Goal: Find contact information: Find contact information

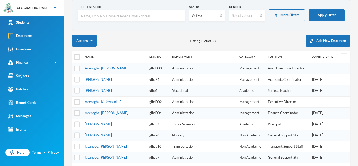
scroll to position [26, 0]
click at [102, 12] on input "text" at bounding box center [132, 16] width 102 height 12
click at [104, 14] on input "text" at bounding box center [132, 16] width 102 height 12
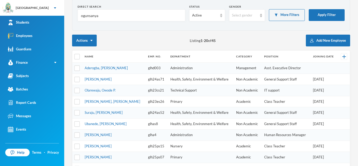
scroll to position [0, 0]
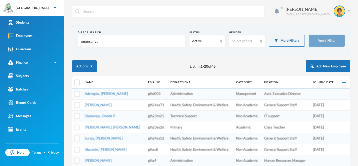
type input "ogunsanya"
click at [324, 40] on button "Apply Filter" at bounding box center [327, 41] width 36 height 12
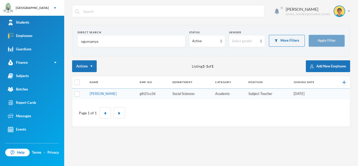
click at [324, 40] on button "Apply Filter" at bounding box center [327, 41] width 36 height 12
click at [100, 95] on link "Ogunsanya, Kolawole P." at bounding box center [103, 94] width 27 height 4
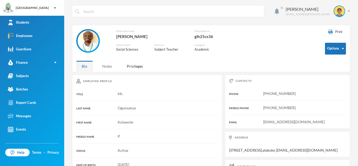
click at [106, 67] on div "Notes" at bounding box center [107, 66] width 21 height 11
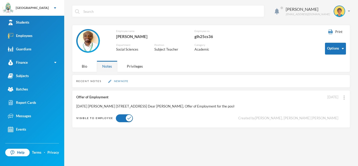
click at [116, 83] on button "New Note" at bounding box center [118, 81] width 23 height 4
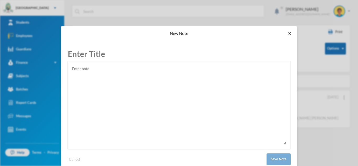
click at [289, 32] on icon "icon: close" at bounding box center [290, 33] width 4 height 4
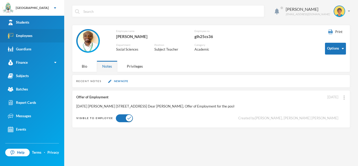
click at [44, 39] on link "Employees" at bounding box center [32, 35] width 64 height 13
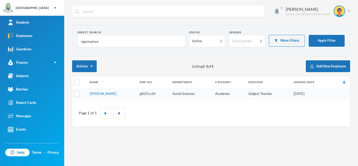
click at [107, 42] on input "ogunsanya" at bounding box center [132, 41] width 102 height 12
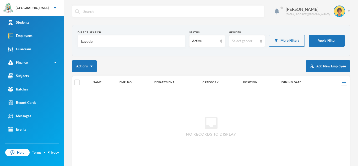
click at [94, 41] on input "kayode" at bounding box center [132, 41] width 102 height 12
type input "k"
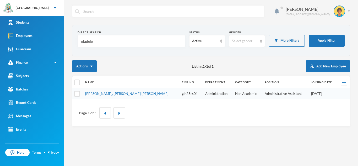
type input "oladele"
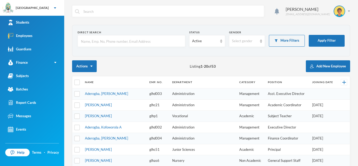
click at [90, 42] on input "text" at bounding box center [132, 41] width 102 height 12
type input "oladele"
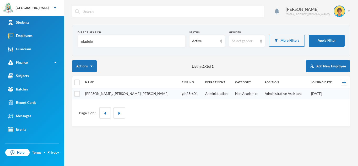
click at [104, 94] on link "[PERSON_NAME], [PERSON_NAME] [PERSON_NAME]" at bounding box center [126, 94] width 83 height 4
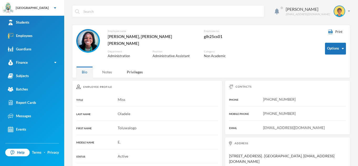
click at [108, 67] on div "Notes" at bounding box center [107, 71] width 21 height 11
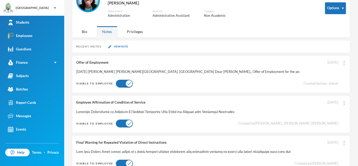
scroll to position [50, 0]
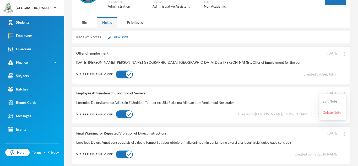
click at [335, 100] on button "Edit Note" at bounding box center [333, 101] width 21 height 9
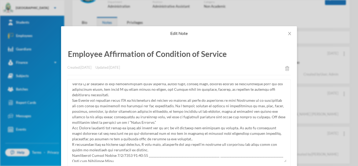
scroll to position [0, 0]
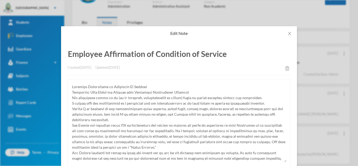
click at [184, 105] on textarea at bounding box center [179, 122] width 215 height 79
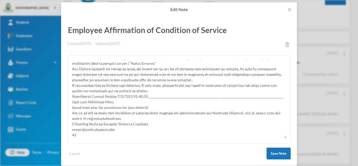
scroll to position [30, 0]
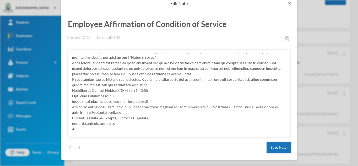
drag, startPoint x: 72, startPoint y: 86, endPoint x: 165, endPoint y: 126, distance: 101.1
click at [165, 126] on textarea at bounding box center [179, 93] width 215 height 79
click at [172, 123] on textarea at bounding box center [179, 93] width 215 height 79
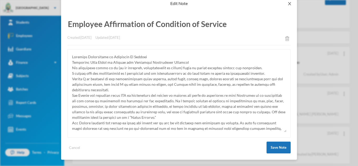
click at [291, 6] on icon "icon: close" at bounding box center [290, 4] width 4 height 4
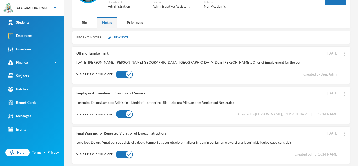
scroll to position [4, 0]
click at [18, 38] on div "Employees" at bounding box center [20, 36] width 25 height 6
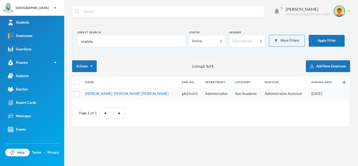
click at [94, 39] on input "oladele" at bounding box center [132, 41] width 102 height 12
type input "o"
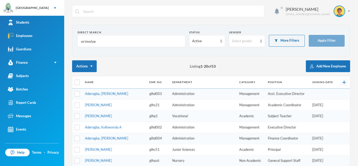
type input "orimolye"
click at [101, 107] on td "[PERSON_NAME]" at bounding box center [114, 104] width 65 height 11
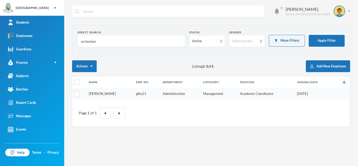
click at [101, 92] on link "[PERSON_NAME]" at bounding box center [102, 94] width 27 height 4
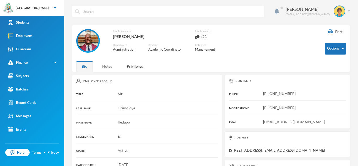
click at [104, 67] on div "Notes" at bounding box center [107, 66] width 21 height 11
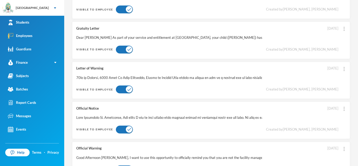
scroll to position [0, 0]
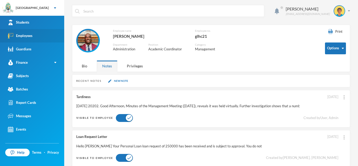
click at [40, 32] on link "Employees" at bounding box center [32, 35] width 64 height 13
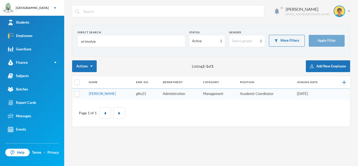
click at [98, 40] on input "orimolye" at bounding box center [132, 41] width 102 height 12
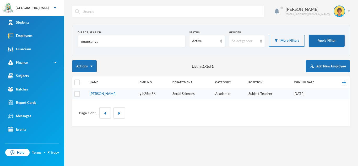
type input "ogunsanya"
click at [325, 39] on button "Apply Filter" at bounding box center [327, 41] width 36 height 12
click at [110, 92] on link "Ogunsanya, Kolawole P." at bounding box center [103, 94] width 27 height 4
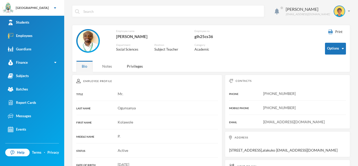
click at [106, 67] on div "Notes" at bounding box center [107, 66] width 21 height 11
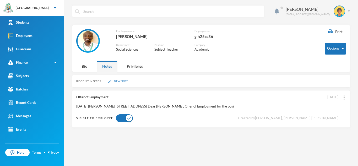
click at [119, 81] on button "New Note" at bounding box center [118, 81] width 23 height 4
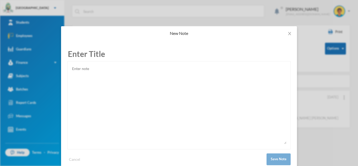
click at [94, 78] on textarea at bounding box center [179, 104] width 215 height 79
paste textarea "Employee Affirmation of Condition Of Service Greenland Hall Group of Schools an…"
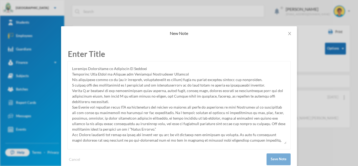
type textarea "Employee Affirmation of Condition Of Service Greenland Hall Group of Schools an…"
click at [83, 56] on input "text" at bounding box center [179, 54] width 224 height 14
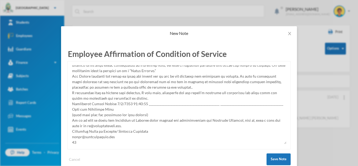
scroll to position [60, 0]
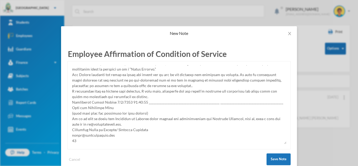
type input "Employee Affirmation of Condition of Service"
click at [117, 103] on textarea at bounding box center [179, 104] width 215 height 79
click at [123, 102] on textarea at bounding box center [179, 104] width 215 height 79
click at [115, 104] on textarea at bounding box center [179, 104] width 215 height 79
click at [79, 140] on textarea at bounding box center [179, 104] width 215 height 79
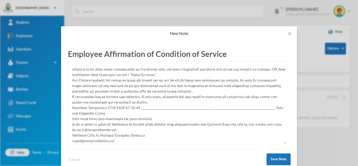
click at [111, 102] on textarea at bounding box center [179, 104] width 215 height 79
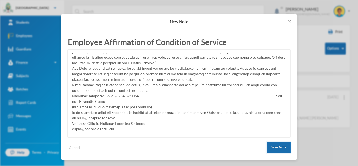
type textarea "Employee Affirmation of Condition Of Service Greenland Hall Group of Schools an…"
click at [280, 149] on button "Save Note" at bounding box center [279, 148] width 24 height 12
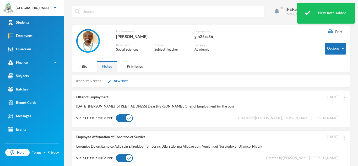
scroll to position [9, 0]
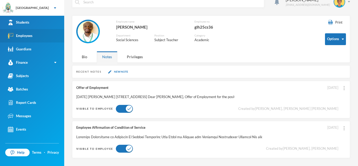
click at [43, 38] on link "Employees" at bounding box center [32, 35] width 64 height 13
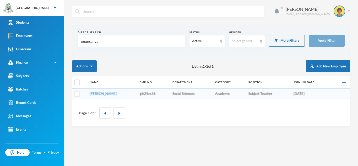
click at [102, 39] on input "ogunsanya" at bounding box center [132, 41] width 102 height 12
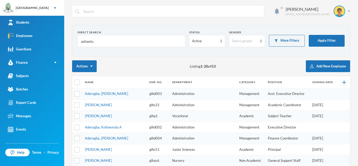
type input "ashaolu"
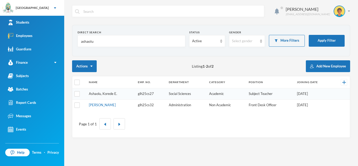
click at [102, 94] on link "Ashaolu, Korede E." at bounding box center [103, 94] width 28 height 4
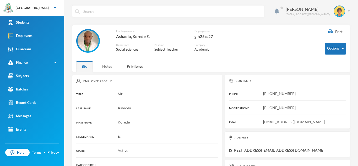
click at [108, 68] on div "Notes" at bounding box center [107, 66] width 21 height 11
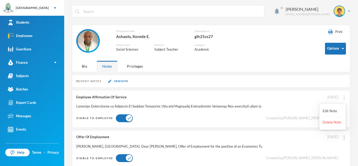
click at [344, 99] on img at bounding box center [344, 98] width 1 height 4
click at [335, 111] on button "Edit Note" at bounding box center [333, 111] width 21 height 9
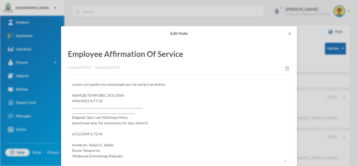
scroll to position [110, 0]
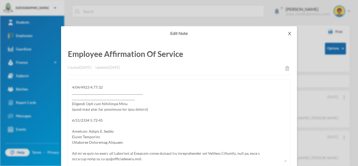
click at [291, 31] on span "Close" at bounding box center [290, 33] width 15 height 15
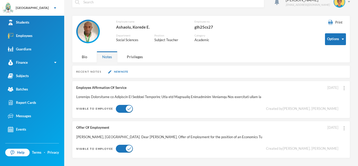
scroll to position [0, 0]
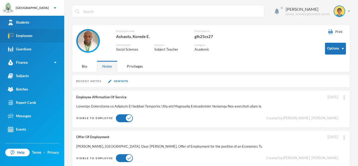
click at [24, 36] on div "Employees" at bounding box center [20, 36] width 25 height 6
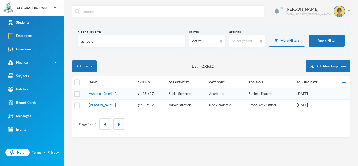
click at [117, 44] on input "ashaolu" at bounding box center [132, 41] width 102 height 12
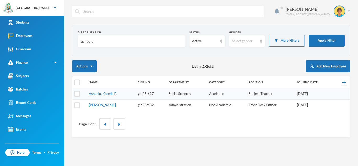
click at [117, 44] on input "ashaolu" at bounding box center [132, 41] width 102 height 12
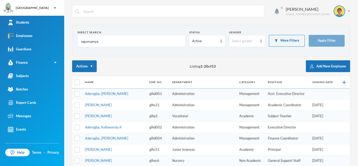
type input "ogunsanya"
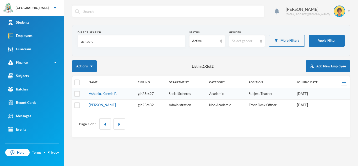
click at [97, 45] on input "ashaolu" at bounding box center [132, 41] width 102 height 12
type input "ogunsanya"
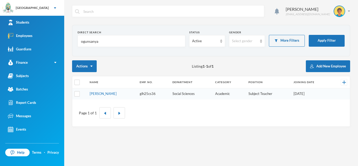
click at [114, 96] on td "[PERSON_NAME]" at bounding box center [112, 93] width 50 height 11
click at [113, 93] on link "[PERSON_NAME]" at bounding box center [103, 94] width 27 height 4
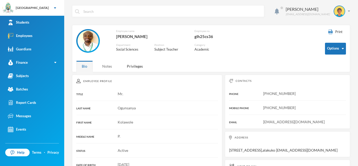
click at [103, 68] on div "Notes" at bounding box center [107, 66] width 21 height 11
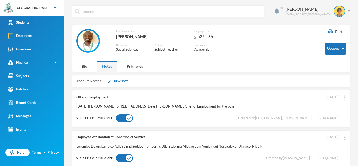
scroll to position [9, 0]
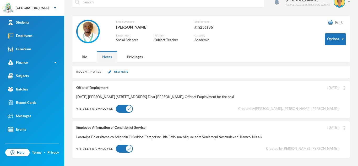
click at [166, 135] on div at bounding box center [169, 137] width 186 height 5
click at [349, 128] on div "Employee Affirmation of Condition of Service [DATE] Created by [PERSON_NAME], […" at bounding box center [211, 140] width 278 height 38
click at [344, 129] on img at bounding box center [344, 128] width 1 height 4
click at [336, 141] on button "Edit Note" at bounding box center [333, 141] width 21 height 9
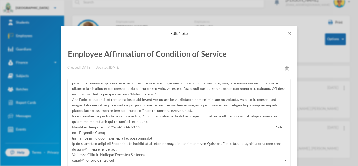
scroll to position [55, 0]
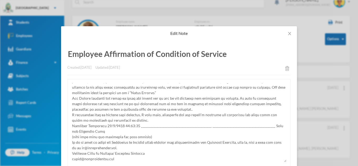
click at [111, 125] on textarea at bounding box center [179, 122] width 215 height 79
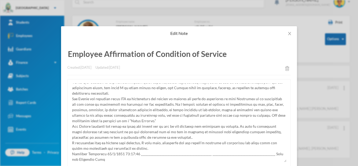
scroll to position [41, 0]
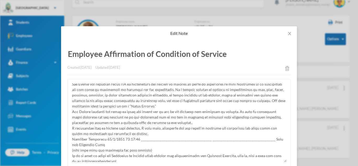
click at [140, 139] on textarea at bounding box center [179, 122] width 215 height 79
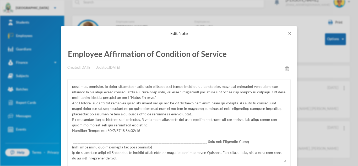
scroll to position [50, 0]
click at [72, 131] on textarea at bounding box center [179, 122] width 215 height 79
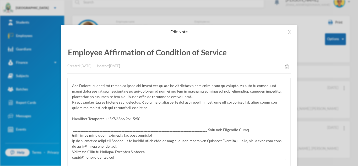
scroll to position [1, 0]
click at [105, 120] on textarea at bounding box center [179, 121] width 215 height 79
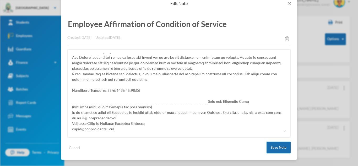
type textarea "Loremips Dolorsitame co Adipiscin El Seddoei Temporinc Utla Etdol ma Aliquae ad…"
click at [277, 147] on button "Save Note" at bounding box center [279, 148] width 24 height 12
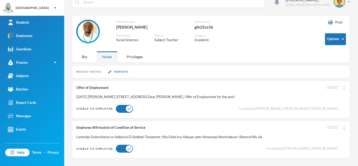
scroll to position [4, 0]
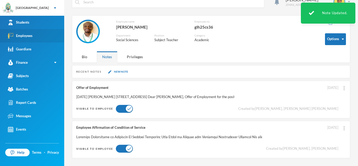
click at [36, 35] on link "Employees" at bounding box center [32, 35] width 64 height 13
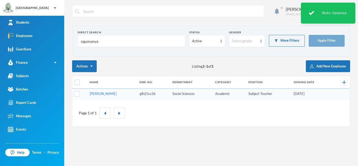
click at [108, 41] on input "ogunsanya" at bounding box center [132, 41] width 102 height 12
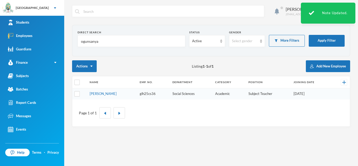
click at [108, 41] on input "ogunsanya" at bounding box center [132, 41] width 102 height 12
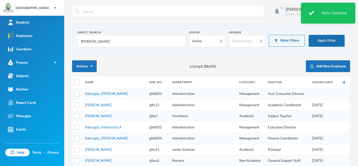
type input "[PERSON_NAME]"
click at [328, 45] on button "Apply Filter" at bounding box center [327, 41] width 36 height 12
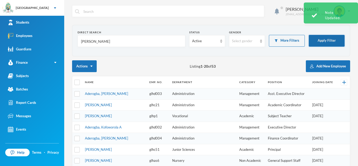
click at [324, 42] on button "Apply Filter" at bounding box center [327, 41] width 36 height 12
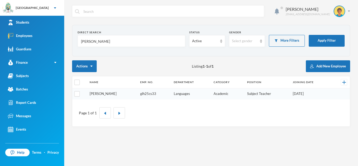
click at [99, 96] on link "[PERSON_NAME]" at bounding box center [103, 94] width 27 height 4
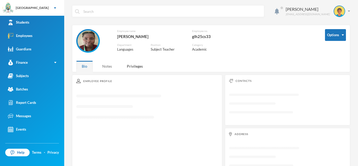
click at [108, 68] on div "Notes" at bounding box center [107, 66] width 21 height 11
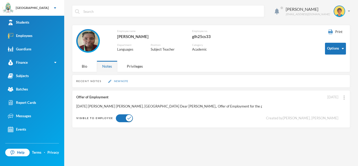
click at [119, 80] on button "New Note" at bounding box center [118, 81] width 23 height 4
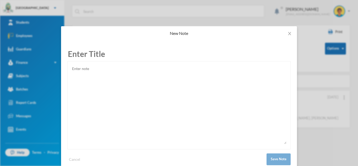
click at [83, 72] on textarea at bounding box center [179, 104] width 215 height 79
paste textarea "Loremips Dolorsitame co Adipiscin El Seddoei Temporinc Utla Etdol ma Aliquae ad…"
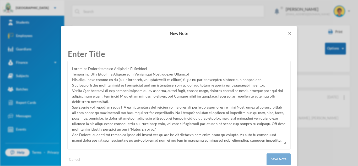
scroll to position [59, 0]
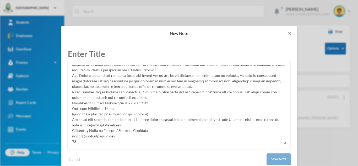
click at [115, 103] on textarea at bounding box center [179, 104] width 215 height 79
click at [124, 104] on textarea at bounding box center [179, 104] width 215 height 79
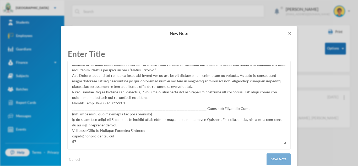
click at [72, 103] on textarea at bounding box center [179, 104] width 215 height 79
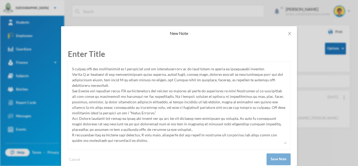
scroll to position [0, 0]
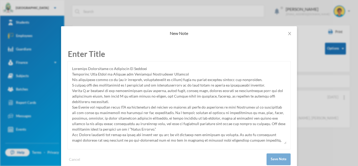
type textarea "Loremips Dolorsitame co Adipiscin El Seddoei Temporinc Utla Etdol ma Aliquae ad…"
click at [85, 53] on input "text" at bounding box center [179, 54] width 224 height 14
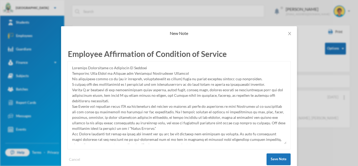
scroll to position [1, 0]
type input "Employee Affirmation of Condition of Service"
click at [277, 161] on button "Save Note" at bounding box center [279, 160] width 24 height 12
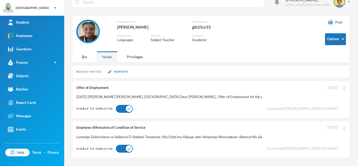
scroll to position [9, 0]
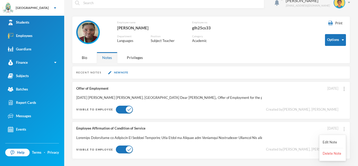
click at [344, 131] on img at bounding box center [344, 129] width 1 height 4
click at [333, 141] on button "Edit Note" at bounding box center [333, 142] width 21 height 9
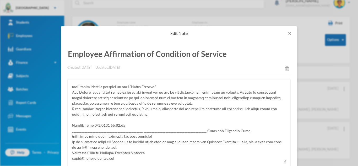
scroll to position [66, 0]
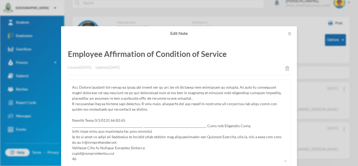
click at [98, 120] on textarea at bounding box center [179, 122] width 215 height 79
click at [95, 120] on textarea at bounding box center [179, 122] width 215 height 79
click at [97, 121] on textarea at bounding box center [179, 122] width 215 height 79
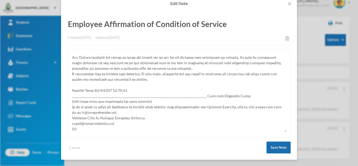
type textarea "Loremips Dolorsitame co Adipiscin El Seddoei Temporinc Utla Etdol ma Aliquae ad…"
click at [280, 145] on button "Save Note" at bounding box center [279, 148] width 24 height 12
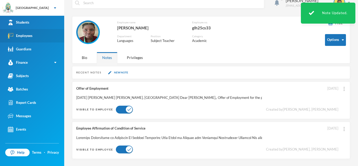
click at [51, 38] on link "Employees" at bounding box center [32, 35] width 64 height 13
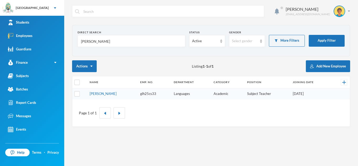
click at [105, 41] on input "[PERSON_NAME]" at bounding box center [132, 41] width 102 height 12
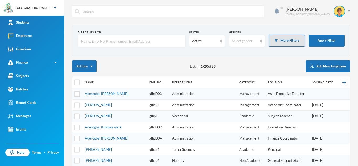
click at [291, 38] on button "More Filters" at bounding box center [287, 41] width 36 height 12
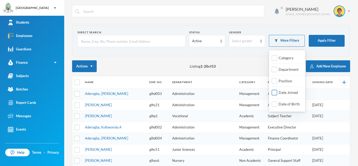
click at [274, 91] on input "Date Joined" at bounding box center [275, 93] width 6 height 6
checkbox input "true"
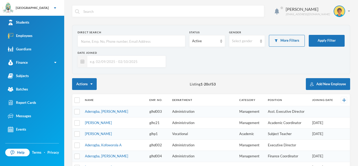
click at [106, 65] on input "text" at bounding box center [125, 62] width 76 height 12
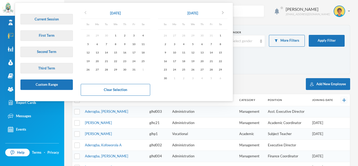
click at [86, 15] on icon "chevron_left" at bounding box center [85, 12] width 6 height 6
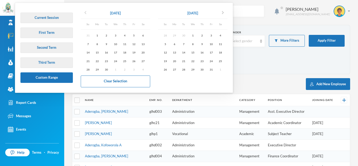
click at [85, 12] on icon "chevron_left" at bounding box center [85, 12] width 6 height 6
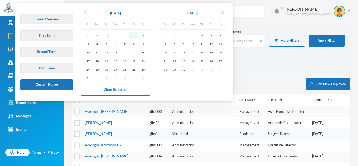
click at [135, 36] on div "1" at bounding box center [133, 35] width 9 height 7
click at [187, 69] on div "30" at bounding box center [183, 69] width 9 height 7
type input "[DATE] - [DATE]"
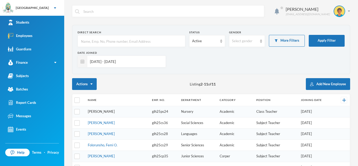
click at [107, 110] on link "[PERSON_NAME]" at bounding box center [101, 111] width 27 height 4
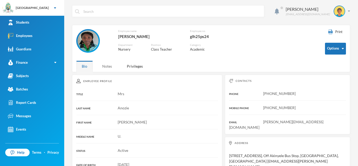
click at [109, 70] on div "Notes" at bounding box center [107, 66] width 21 height 11
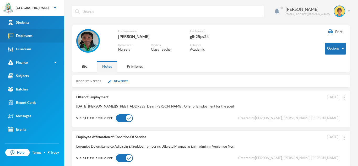
click at [55, 41] on link "Employees" at bounding box center [32, 35] width 64 height 13
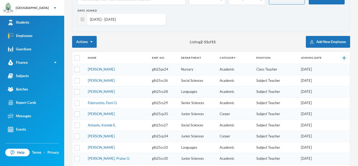
scroll to position [59, 0]
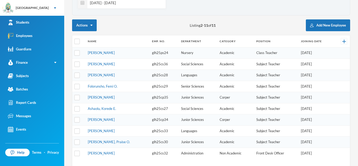
click at [104, 89] on td "Folorunsho, Femi O." at bounding box center [117, 86] width 64 height 11
click at [103, 85] on link "Folorunsho, Femi O." at bounding box center [103, 86] width 30 height 4
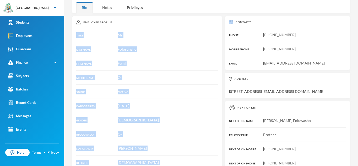
click at [110, 10] on div "Notes" at bounding box center [107, 7] width 21 height 11
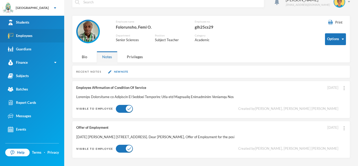
click at [47, 35] on link "Employees" at bounding box center [32, 35] width 64 height 13
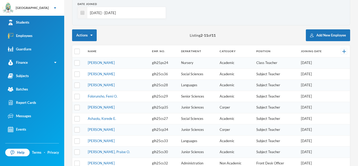
scroll to position [50, 0]
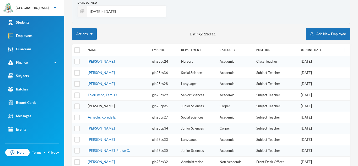
click at [111, 104] on link "[PERSON_NAME]" at bounding box center [101, 106] width 27 height 4
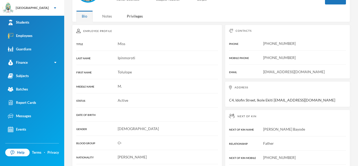
click at [107, 17] on div "Notes" at bounding box center [107, 15] width 21 height 11
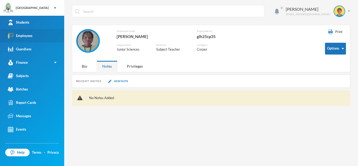
click at [47, 38] on link "Employees" at bounding box center [32, 35] width 64 height 13
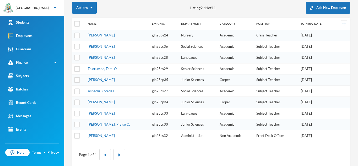
scroll to position [84, 0]
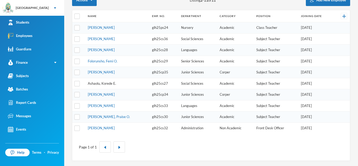
click at [108, 82] on link "Ashaolu, Korede E." at bounding box center [102, 83] width 28 height 4
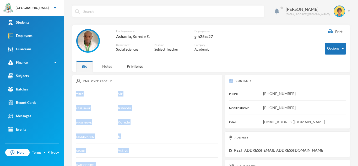
click at [105, 63] on div "Notes" at bounding box center [107, 66] width 21 height 11
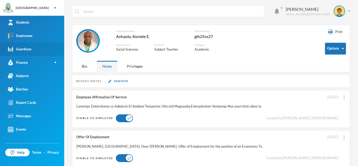
click at [53, 53] on link "Guardians" at bounding box center [32, 49] width 64 height 13
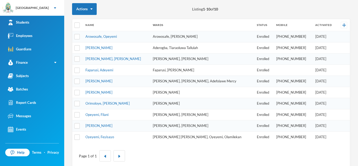
scroll to position [66, 0]
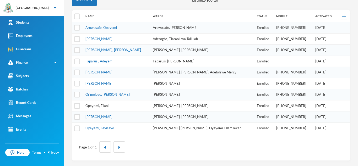
click at [99, 106] on link "Opeyemi, Filani" at bounding box center [97, 106] width 23 height 4
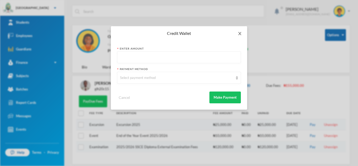
click at [239, 33] on icon "icon: close" at bounding box center [240, 33] width 4 height 4
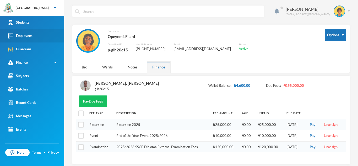
click at [48, 39] on link "Employees" at bounding box center [32, 35] width 64 height 13
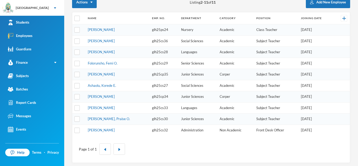
scroll to position [84, 0]
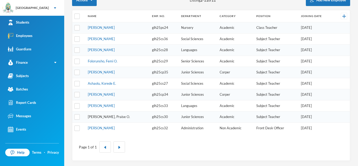
click at [105, 118] on link "[PERSON_NAME], Praise O." at bounding box center [109, 117] width 42 height 4
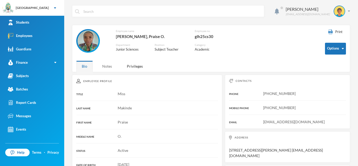
click at [108, 64] on div "Notes" at bounding box center [107, 66] width 21 height 11
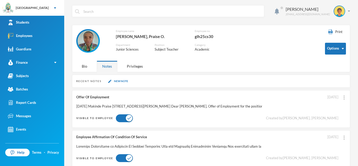
scroll to position [9, 0]
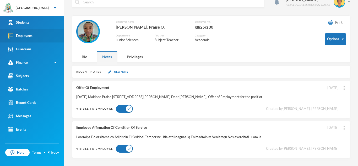
click at [48, 38] on link "Employees" at bounding box center [32, 35] width 64 height 13
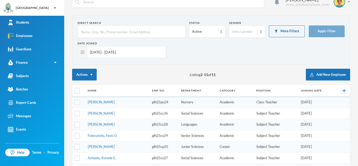
scroll to position [84, 0]
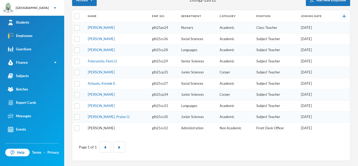
click at [108, 126] on link "[PERSON_NAME]" at bounding box center [101, 128] width 27 height 4
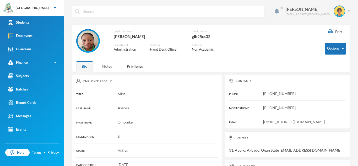
click at [110, 63] on div "Notes" at bounding box center [107, 66] width 21 height 11
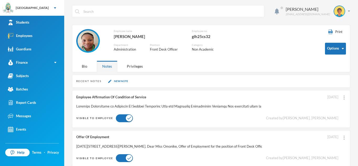
scroll to position [9, 0]
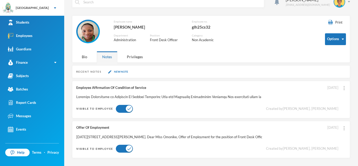
click at [347, 128] on div "Offer Of Employment [DATE] [PERSON_NAME] [STREET_ADDRESS]. Dear Miss Omonike, O…" at bounding box center [211, 140] width 278 height 38
click at [344, 129] on img at bounding box center [344, 128] width 1 height 4
click at [337, 142] on button "Edit Note" at bounding box center [333, 141] width 21 height 9
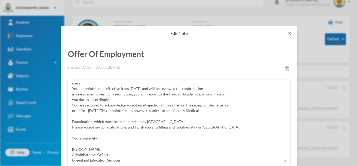
scroll to position [0, 0]
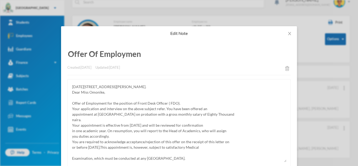
type input "Offer Of Employment"
click at [76, 98] on textarea "[DATE][STREET_ADDRESS][PERSON_NAME]. Dear Miss Omonike, Offer of Employment for…" at bounding box center [179, 122] width 215 height 79
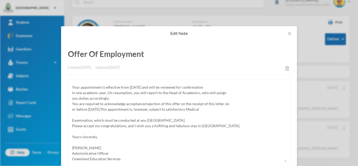
scroll to position [62, 0]
click at [72, 118] on textarea "[DATE][STREET_ADDRESS][PERSON_NAME]. Dear Miss Omonike, Offer of Employment for…" at bounding box center [179, 122] width 215 height 79
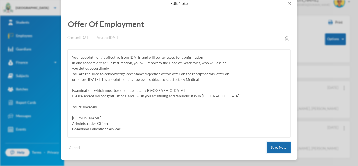
type textarea "[DATE][STREET_ADDRESS][PERSON_NAME]. Dear Miss Omonike, Offer of Employment for…"
click at [279, 148] on button "Save Note" at bounding box center [279, 148] width 24 height 12
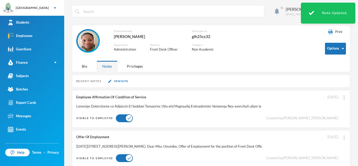
scroll to position [9, 0]
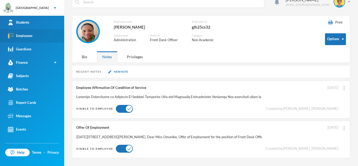
click at [38, 35] on link "Employees" at bounding box center [32, 35] width 64 height 13
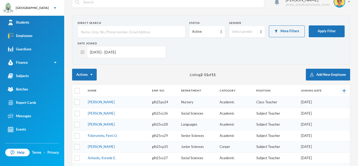
click at [134, 54] on input "[DATE] - [DATE]" at bounding box center [125, 52] width 76 height 12
type input "0"
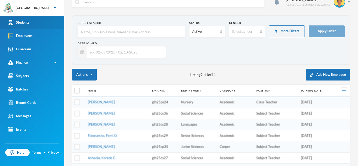
click at [35, 18] on link "Students" at bounding box center [32, 22] width 64 height 13
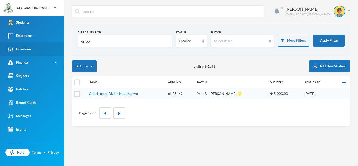
click at [27, 48] on div "Guardians" at bounding box center [20, 49] width 24 height 6
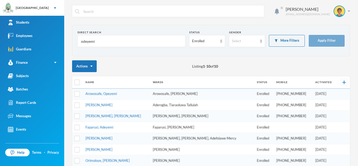
click at [97, 44] on input "odeyemi" at bounding box center [132, 41] width 102 height 12
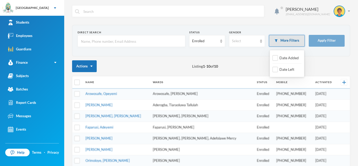
click at [287, 40] on button "More Filters" at bounding box center [287, 41] width 36 height 12
click at [276, 60] on input "Date Added" at bounding box center [276, 58] width 6 height 6
checkbox input "true"
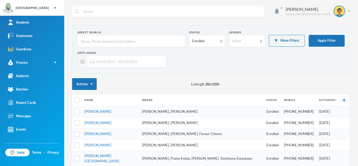
click at [96, 64] on input "text" at bounding box center [125, 62] width 76 height 12
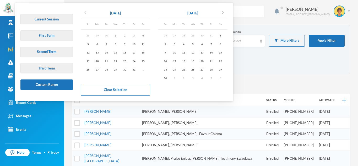
click at [84, 14] on icon "chevron_left" at bounding box center [85, 12] width 6 height 6
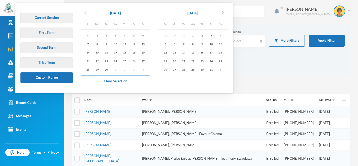
click at [84, 14] on icon "chevron_left" at bounding box center [85, 12] width 6 height 6
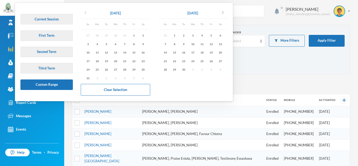
click at [84, 14] on icon "chevron_left" at bounding box center [85, 12] width 6 height 6
click at [105, 36] on div "1" at bounding box center [106, 35] width 9 height 7
click at [226, 11] on icon "chevron_right" at bounding box center [223, 12] width 6 height 6
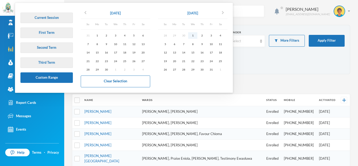
click at [193, 34] on div "1" at bounding box center [192, 35] width 9 height 7
type input "[DATE] - [DATE]"
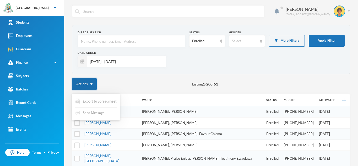
click at [89, 84] on button "Actions" at bounding box center [84, 84] width 25 height 12
click at [91, 83] on img "button" at bounding box center [92, 83] width 2 height 1
click at [91, 99] on span "Export to Spreadsheet" at bounding box center [100, 101] width 34 height 5
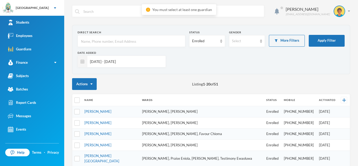
click at [115, 78] on div "Actions Listing 1 - 20 of 51" at bounding box center [211, 84] width 278 height 12
click at [77, 99] on input "checkbox" at bounding box center [78, 101] width 6 height 6
checkbox input "true"
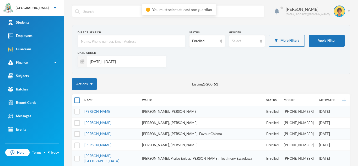
checkbox input "true"
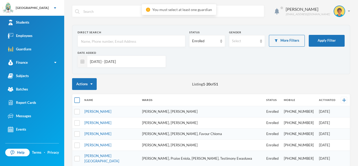
checkbox input "true"
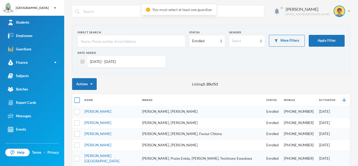
checkbox input "true"
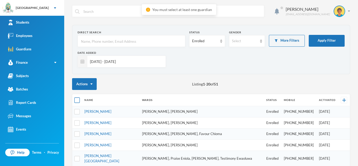
checkbox input "true"
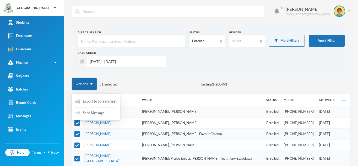
click at [93, 82] on button "Actions" at bounding box center [84, 84] width 25 height 12
click at [96, 102] on span "Export to Spreadsheet" at bounding box center [100, 101] width 34 height 5
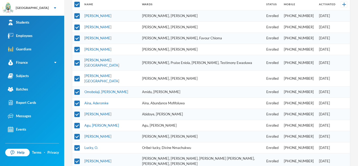
scroll to position [97, 0]
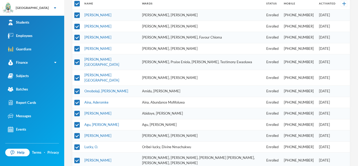
click at [289, 7] on th "Mobile" at bounding box center [299, 4] width 35 height 12
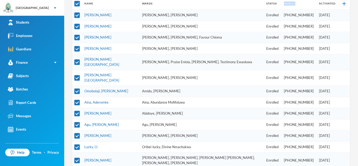
click at [289, 7] on th "Mobile" at bounding box center [299, 4] width 35 height 12
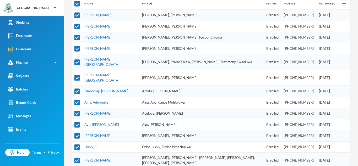
click at [289, 7] on th "Mobile" at bounding box center [299, 4] width 35 height 12
click at [291, 8] on th "Mobile" at bounding box center [299, 4] width 35 height 12
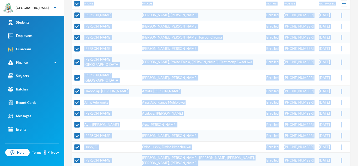
click at [291, 8] on th "Mobile" at bounding box center [299, 4] width 35 height 12
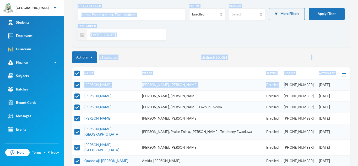
scroll to position [0, 0]
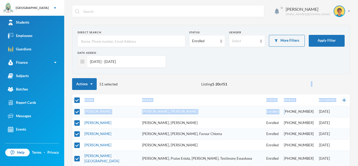
drag, startPoint x: 286, startPoint y: 13, endPoint x: 296, endPoint y: 79, distance: 66.3
click at [296, 79] on div "Actions 51 selected Listing 1 - 20 of 51" at bounding box center [211, 84] width 278 height 12
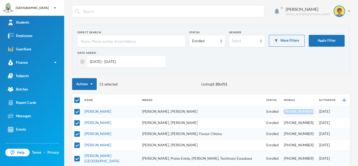
drag, startPoint x: 286, startPoint y: 112, endPoint x: 313, endPoint y: 112, distance: 27.0
click at [313, 112] on td "[PHONE_NUMBER]" at bounding box center [299, 111] width 35 height 11
copy td "2348131185735"
click at [313, 112] on td "[PHONE_NUMBER]" at bounding box center [299, 111] width 35 height 11
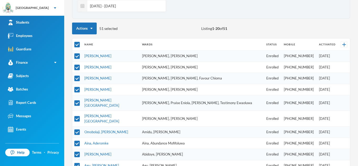
scroll to position [56, 0]
drag, startPoint x: 285, startPoint y: 66, endPoint x: 314, endPoint y: 67, distance: 29.7
click at [314, 67] on td "[PHONE_NUMBER]" at bounding box center [299, 66] width 35 height 11
copy td "[PHONE_NUMBER]"
drag, startPoint x: 293, startPoint y: 77, endPoint x: 313, endPoint y: 77, distance: 19.7
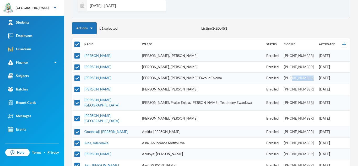
click at [313, 77] on td "[PHONE_NUMBER]" at bounding box center [299, 78] width 35 height 11
copy td "8060113989"
drag, startPoint x: 292, startPoint y: 89, endPoint x: 314, endPoint y: 88, distance: 22.3
click at [314, 88] on td "[PHONE_NUMBER]" at bounding box center [299, 89] width 35 height 11
copy td "8133289220"
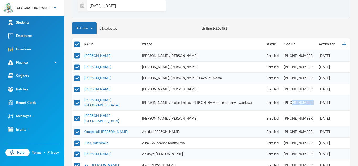
drag, startPoint x: 292, startPoint y: 103, endPoint x: 314, endPoint y: 104, distance: 22.3
click at [314, 104] on td "[PHONE_NUMBER]" at bounding box center [299, 103] width 35 height 16
copy td "8088224119"
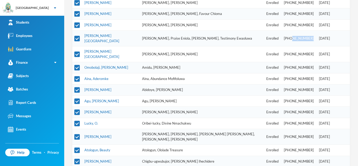
scroll to position [121, 0]
click at [293, 52] on td "[PHONE_NUMBER]" at bounding box center [299, 54] width 35 height 16
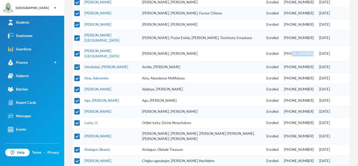
drag, startPoint x: 293, startPoint y: 52, endPoint x: 313, endPoint y: 53, distance: 20.5
click at [313, 53] on td "[PHONE_NUMBER]" at bounding box center [299, 54] width 35 height 16
copy td "8031890092"
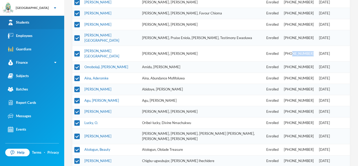
click at [29, 21] on div "Students" at bounding box center [19, 23] width 22 height 6
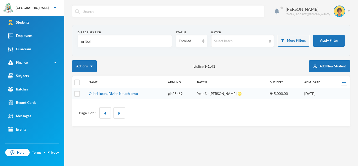
click at [94, 40] on input "oribei" at bounding box center [125, 41] width 89 height 12
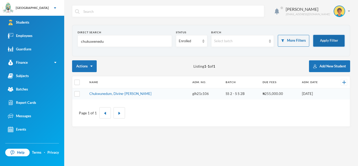
type input "chukuwenedu"
click at [330, 40] on button "Apply Filter" at bounding box center [329, 41] width 31 height 12
click at [126, 95] on link "Chukwunedum, Divine-[PERSON_NAME]" at bounding box center [120, 94] width 62 height 4
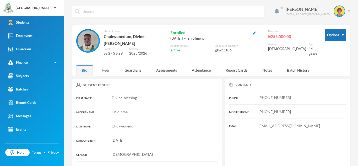
click at [105, 72] on div "Fees" at bounding box center [106, 70] width 18 height 11
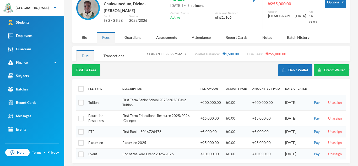
scroll to position [35, 0]
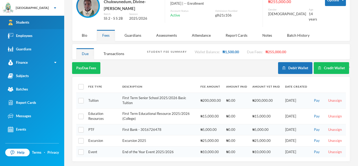
click at [36, 22] on link "Students" at bounding box center [32, 22] width 64 height 13
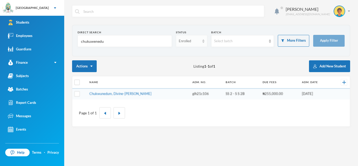
click at [205, 42] on div "Enrolled" at bounding box center [191, 41] width 31 height 12
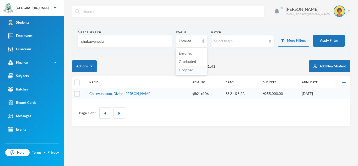
click at [190, 70] on span "Dropped" at bounding box center [186, 70] width 15 height 4
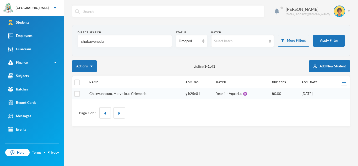
click at [142, 93] on link "Chukwunedum, Marvellous Chiemerie" at bounding box center [117, 94] width 57 height 4
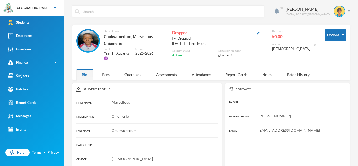
click at [106, 73] on div "Fees" at bounding box center [106, 74] width 18 height 11
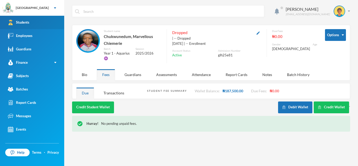
click at [38, 20] on link "Students" at bounding box center [32, 22] width 64 height 13
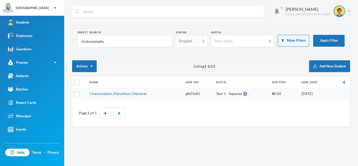
click at [204, 42] on img at bounding box center [204, 41] width 2 height 4
click at [195, 53] on li "Enrolled" at bounding box center [191, 53] width 31 height 8
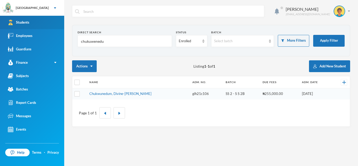
click at [28, 19] on link "Students" at bounding box center [32, 22] width 64 height 13
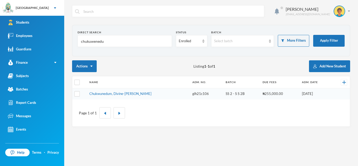
click at [112, 90] on td "Chukwunedum, Divine-[PERSON_NAME]" at bounding box center [138, 93] width 103 height 11
click at [112, 92] on link "Chukwunedum, Divine-[PERSON_NAME]" at bounding box center [120, 94] width 62 height 4
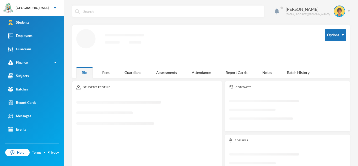
click at [107, 72] on div "Fees" at bounding box center [106, 72] width 18 height 11
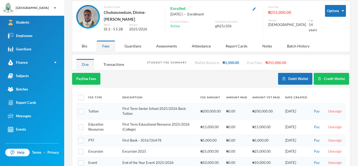
scroll to position [35, 0]
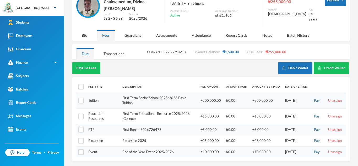
click at [87, 12] on img at bounding box center [88, 6] width 21 height 21
click at [86, 37] on div "Bio" at bounding box center [84, 35] width 17 height 11
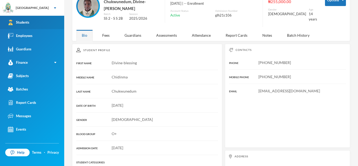
click at [40, 23] on link "Students" at bounding box center [32, 22] width 64 height 13
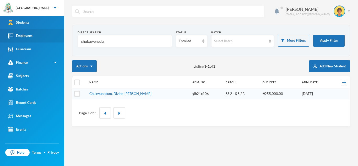
click at [35, 32] on link "Employees" at bounding box center [32, 35] width 64 height 13
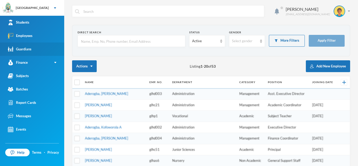
click at [32, 44] on link "Guardians" at bounding box center [32, 49] width 64 height 13
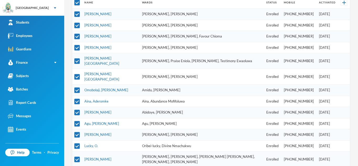
scroll to position [98, 0]
drag, startPoint x: 292, startPoint y: 74, endPoint x: 319, endPoint y: 77, distance: 26.9
click at [319, 77] on tr "[PERSON_NAME], [PERSON_NAME], [PERSON_NAME] Enrolled [PHONE_NUMBER] [DATE]" at bounding box center [211, 77] width 278 height 16
click at [302, 65] on td "[PHONE_NUMBER]" at bounding box center [299, 61] width 35 height 16
drag, startPoint x: 293, startPoint y: 73, endPoint x: 313, endPoint y: 75, distance: 20.0
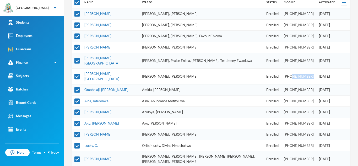
click at [313, 75] on td "[PHONE_NUMBER]" at bounding box center [299, 77] width 35 height 16
copy td "8031890092"
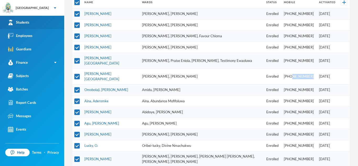
click at [27, 22] on div "Students" at bounding box center [19, 23] width 22 height 6
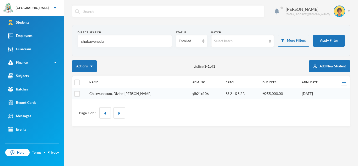
click at [122, 95] on link "Chukwunedum, Divine-[PERSON_NAME]" at bounding box center [120, 94] width 62 height 4
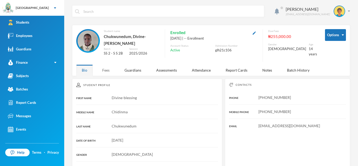
click at [108, 70] on div "Fees" at bounding box center [106, 70] width 18 height 11
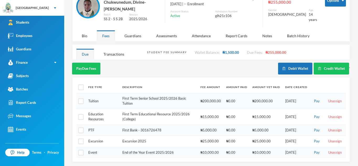
scroll to position [35, 0]
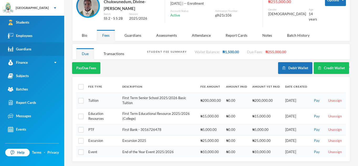
click at [20, 55] on link "Guardians" at bounding box center [32, 49] width 64 height 13
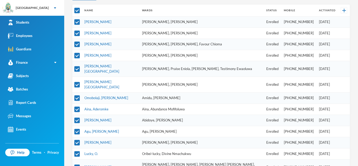
scroll to position [90, 0]
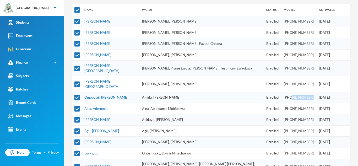
drag, startPoint x: 292, startPoint y: 96, endPoint x: 313, endPoint y: 96, distance: 20.2
click at [313, 96] on td "[PHONE_NUMBER]" at bounding box center [299, 97] width 35 height 11
copy td "8122922193"
click at [263, 123] on td "Abidoye, [PERSON_NAME]" at bounding box center [202, 119] width 124 height 11
drag, startPoint x: 293, startPoint y: 109, endPoint x: 313, endPoint y: 109, distance: 19.9
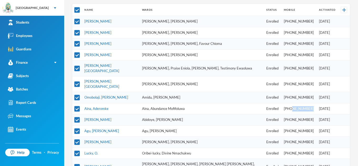
click at [313, 109] on td "[PHONE_NUMBER]" at bounding box center [299, 108] width 35 height 11
copy td "8084290100"
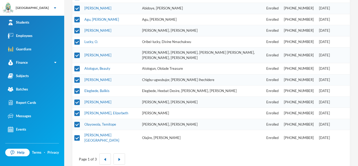
scroll to position [202, 0]
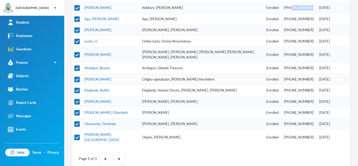
drag, startPoint x: 293, startPoint y: 8, endPoint x: 313, endPoint y: 7, distance: 20.2
click at [313, 7] on td "[PHONE_NUMBER]" at bounding box center [299, 7] width 35 height 11
copy td "9159476204"
drag, startPoint x: 293, startPoint y: 19, endPoint x: 313, endPoint y: 18, distance: 20.0
click at [313, 18] on td "[PHONE_NUMBER]" at bounding box center [299, 18] width 35 height 11
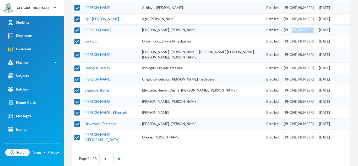
drag, startPoint x: 293, startPoint y: 29, endPoint x: 314, endPoint y: 29, distance: 21.0
click at [314, 29] on td "[PHONE_NUMBER]" at bounding box center [299, 30] width 35 height 11
drag, startPoint x: 292, startPoint y: 40, endPoint x: 314, endPoint y: 39, distance: 22.1
click at [314, 39] on td "[PHONE_NUMBER]" at bounding box center [299, 41] width 35 height 11
drag, startPoint x: 293, startPoint y: 54, endPoint x: 316, endPoint y: 51, distance: 23.7
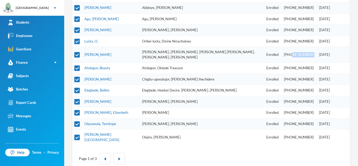
click at [316, 51] on tr "[PERSON_NAME] [PERSON_NAME], [PERSON_NAME], [PERSON_NAME] [PERSON_NAME], [PERSO…" at bounding box center [211, 55] width 278 height 16
click at [299, 56] on td "[PHONE_NUMBER]" at bounding box center [299, 55] width 35 height 16
click at [293, 54] on td "[PHONE_NUMBER]" at bounding box center [299, 55] width 35 height 16
drag, startPoint x: 293, startPoint y: 54, endPoint x: 313, endPoint y: 53, distance: 20.3
click at [313, 53] on td "[PHONE_NUMBER]" at bounding box center [299, 55] width 35 height 16
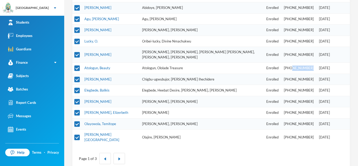
drag, startPoint x: 293, startPoint y: 67, endPoint x: 313, endPoint y: 67, distance: 19.9
click at [313, 67] on td "[PHONE_NUMBER]" at bounding box center [299, 68] width 35 height 11
drag, startPoint x: 293, startPoint y: 80, endPoint x: 315, endPoint y: 80, distance: 22.6
click at [315, 80] on tr "Ugwubujor, [PERSON_NAME]-ugwubujor, [PERSON_NAME] Ihechidere Enrolled [PHONE_NU…" at bounding box center [211, 79] width 278 height 11
click at [293, 80] on td "[PHONE_NUMBER]" at bounding box center [299, 79] width 35 height 11
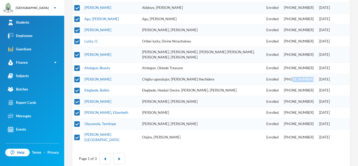
drag, startPoint x: 293, startPoint y: 80, endPoint x: 312, endPoint y: 79, distance: 19.4
click at [312, 79] on td "[PHONE_NUMBER]" at bounding box center [299, 79] width 35 height 11
drag, startPoint x: 292, startPoint y: 91, endPoint x: 315, endPoint y: 91, distance: 22.3
click at [315, 91] on tr "Elegbede, [PERSON_NAME], Heebat Desire, Elegbede, [PERSON_NAME] Enrolled [PHONE…" at bounding box center [211, 90] width 278 height 11
drag, startPoint x: 292, startPoint y: 102, endPoint x: 314, endPoint y: 103, distance: 22.3
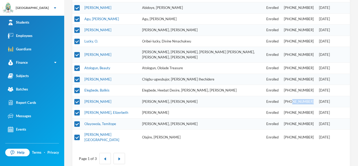
click at [314, 103] on td "[PHONE_NUMBER]" at bounding box center [299, 101] width 35 height 11
drag, startPoint x: 293, startPoint y: 112, endPoint x: 315, endPoint y: 112, distance: 22.3
click at [315, 112] on tr "[PERSON_NAME], [PERSON_NAME] Enrolled [PHONE_NUMBER] [DATE]" at bounding box center [211, 112] width 278 height 11
click at [293, 113] on td "[PHONE_NUMBER]" at bounding box center [299, 112] width 35 height 11
drag, startPoint x: 293, startPoint y: 113, endPoint x: 313, endPoint y: 114, distance: 20.5
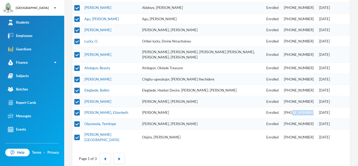
click at [313, 114] on td "[PHONE_NUMBER]" at bounding box center [299, 112] width 35 height 11
drag, startPoint x: 292, startPoint y: 124, endPoint x: 312, endPoint y: 125, distance: 20.0
click at [312, 125] on td "[PHONE_NUMBER]" at bounding box center [299, 123] width 35 height 11
drag, startPoint x: 293, startPoint y: 134, endPoint x: 314, endPoint y: 132, distance: 21.1
click at [314, 132] on td "[PHONE_NUMBER]" at bounding box center [299, 138] width 35 height 16
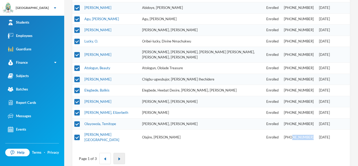
click at [119, 157] on img "button" at bounding box center [119, 158] width 3 height 3
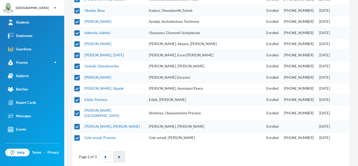
scroll to position [196, 0]
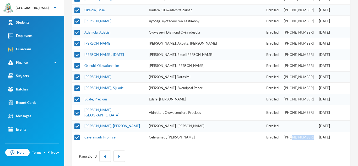
drag, startPoint x: 288, startPoint y: 129, endPoint x: 308, endPoint y: 128, distance: 20.2
click at [308, 132] on td "[PHONE_NUMBER]" at bounding box center [299, 137] width 35 height 11
drag, startPoint x: 288, startPoint y: 107, endPoint x: 309, endPoint y: 105, distance: 20.8
click at [309, 105] on td "[PHONE_NUMBER]" at bounding box center [299, 113] width 35 height 16
drag, startPoint x: 287, startPoint y: 94, endPoint x: 307, endPoint y: 94, distance: 20.5
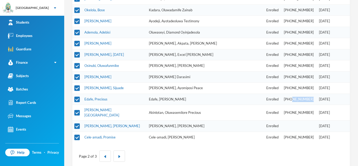
click at [307, 94] on td "[PHONE_NUMBER]" at bounding box center [299, 99] width 35 height 11
drag, startPoint x: 287, startPoint y: 82, endPoint x: 308, endPoint y: 83, distance: 20.5
click at [308, 83] on td "[PHONE_NUMBER]" at bounding box center [299, 88] width 35 height 11
drag, startPoint x: 287, startPoint y: 72, endPoint x: 308, endPoint y: 73, distance: 20.5
click at [308, 73] on td "[PHONE_NUMBER]" at bounding box center [299, 76] width 35 height 11
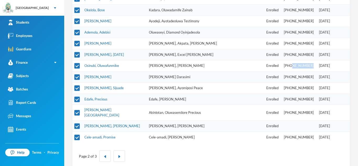
drag, startPoint x: 287, startPoint y: 61, endPoint x: 312, endPoint y: 61, distance: 24.1
click at [312, 61] on td "[PHONE_NUMBER]" at bounding box center [299, 65] width 35 height 11
drag, startPoint x: 287, startPoint y: 50, endPoint x: 309, endPoint y: 50, distance: 22.6
click at [309, 50] on td "[PHONE_NUMBER]" at bounding box center [299, 54] width 35 height 11
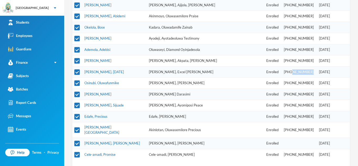
scroll to position [176, 0]
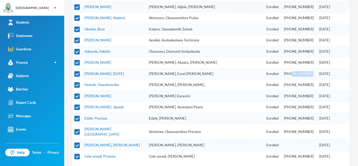
click at [286, 57] on td "[PHONE_NUMBER]" at bounding box center [299, 62] width 35 height 11
drag, startPoint x: 286, startPoint y: 57, endPoint x: 310, endPoint y: 59, distance: 23.5
click at [310, 59] on td "[PHONE_NUMBER]" at bounding box center [299, 62] width 35 height 11
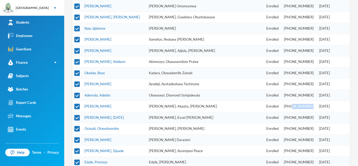
scroll to position [130, 0]
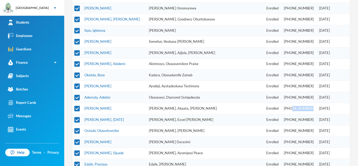
click at [287, 93] on td "[PHONE_NUMBER]" at bounding box center [299, 97] width 35 height 11
drag, startPoint x: 287, startPoint y: 93, endPoint x: 307, endPoint y: 93, distance: 20.0
click at [307, 93] on td "[PHONE_NUMBER]" at bounding box center [299, 97] width 35 height 11
click at [287, 81] on td "[PHONE_NUMBER]" at bounding box center [299, 86] width 35 height 11
drag, startPoint x: 287, startPoint y: 80, endPoint x: 308, endPoint y: 80, distance: 21.0
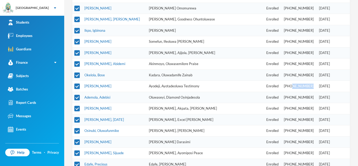
click at [308, 81] on td "[PHONE_NUMBER]" at bounding box center [299, 86] width 35 height 11
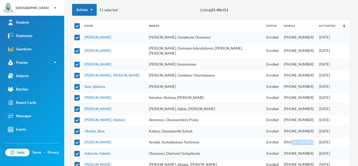
scroll to position [68, 0]
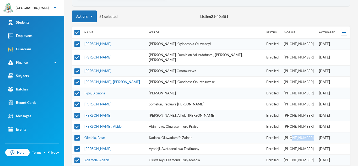
drag, startPoint x: 287, startPoint y: 133, endPoint x: 308, endPoint y: 133, distance: 20.2
click at [308, 133] on td "[PHONE_NUMBER]" at bounding box center [299, 137] width 35 height 11
click at [287, 121] on td "[PHONE_NUMBER]" at bounding box center [299, 126] width 35 height 11
drag, startPoint x: 287, startPoint y: 121, endPoint x: 310, endPoint y: 122, distance: 22.9
click at [310, 122] on td "[PHONE_NUMBER]" at bounding box center [299, 126] width 35 height 11
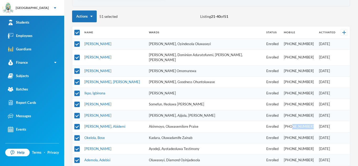
click at [287, 110] on td "[PHONE_NUMBER]" at bounding box center [299, 115] width 35 height 11
drag, startPoint x: 287, startPoint y: 110, endPoint x: 309, endPoint y: 110, distance: 22.0
click at [309, 110] on td "[PHONE_NUMBER]" at bounding box center [299, 115] width 35 height 11
drag, startPoint x: 287, startPoint y: 100, endPoint x: 311, endPoint y: 98, distance: 23.9
click at [311, 99] on td "[PHONE_NUMBER]" at bounding box center [299, 104] width 35 height 11
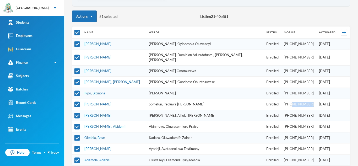
click at [287, 89] on td "[PHONE_NUMBER]" at bounding box center [299, 93] width 35 height 11
drag, startPoint x: 287, startPoint y: 89, endPoint x: 310, endPoint y: 86, distance: 23.5
click at [310, 88] on td "[PHONE_NUMBER]" at bounding box center [299, 93] width 35 height 11
drag, startPoint x: 287, startPoint y: 76, endPoint x: 308, endPoint y: 76, distance: 20.5
click at [308, 77] on td "[PHONE_NUMBER]" at bounding box center [299, 82] width 35 height 11
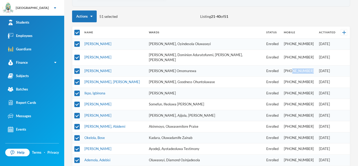
drag, startPoint x: 287, startPoint y: 66, endPoint x: 308, endPoint y: 67, distance: 21.5
click at [308, 67] on td "[PHONE_NUMBER]" at bounding box center [299, 70] width 35 height 11
click at [287, 55] on td "[PHONE_NUMBER]" at bounding box center [299, 58] width 35 height 16
drag, startPoint x: 287, startPoint y: 55, endPoint x: 308, endPoint y: 55, distance: 21.0
click at [308, 55] on td "[PHONE_NUMBER]" at bounding box center [299, 58] width 35 height 16
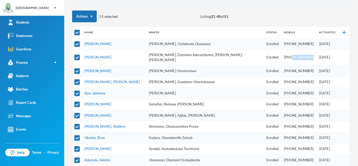
click at [288, 43] on td "[PHONE_NUMBER]" at bounding box center [299, 44] width 35 height 11
drag, startPoint x: 288, startPoint y: 43, endPoint x: 308, endPoint y: 43, distance: 20.2
click at [308, 43] on td "[PHONE_NUMBER]" at bounding box center [299, 44] width 35 height 11
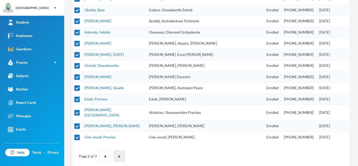
click at [119, 155] on img "button" at bounding box center [119, 156] width 3 height 3
click at [120, 155] on img "button" at bounding box center [119, 156] width 3 height 3
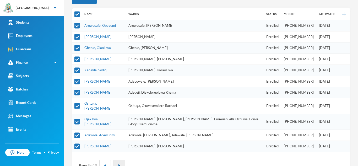
scroll to position [95, 0]
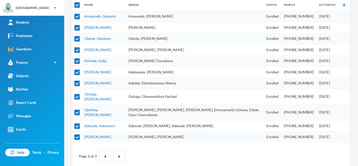
click at [287, 17] on td "[PHONE_NUMBER]" at bounding box center [299, 16] width 35 height 11
drag, startPoint x: 287, startPoint y: 17, endPoint x: 309, endPoint y: 16, distance: 22.1
click at [309, 16] on td "[PHONE_NUMBER]" at bounding box center [299, 16] width 35 height 11
drag, startPoint x: 288, startPoint y: 27, endPoint x: 307, endPoint y: 26, distance: 19.4
click at [307, 26] on td "[PHONE_NUMBER]" at bounding box center [299, 27] width 35 height 11
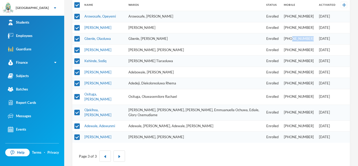
drag, startPoint x: 287, startPoint y: 38, endPoint x: 309, endPoint y: 37, distance: 21.6
click at [309, 37] on td "[PHONE_NUMBER]" at bounding box center [299, 38] width 35 height 11
click at [287, 50] on td "[PHONE_NUMBER]" at bounding box center [299, 49] width 35 height 11
drag, startPoint x: 287, startPoint y: 50, endPoint x: 310, endPoint y: 50, distance: 23.1
click at [310, 50] on td "[PHONE_NUMBER]" at bounding box center [299, 49] width 35 height 11
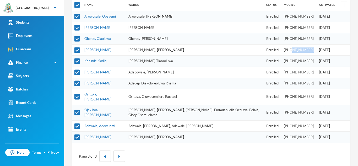
click at [287, 62] on td "[PHONE_NUMBER]" at bounding box center [299, 61] width 35 height 11
drag, startPoint x: 287, startPoint y: 62, endPoint x: 309, endPoint y: 62, distance: 21.8
click at [309, 62] on td "[PHONE_NUMBER]" at bounding box center [299, 61] width 35 height 11
click at [287, 72] on td "[PHONE_NUMBER]" at bounding box center [299, 72] width 35 height 11
drag, startPoint x: 287, startPoint y: 72, endPoint x: 307, endPoint y: 71, distance: 20.5
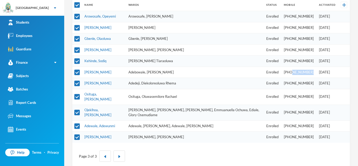
click at [307, 71] on td "[PHONE_NUMBER]" at bounding box center [299, 72] width 35 height 11
click at [287, 84] on td "[PHONE_NUMBER]" at bounding box center [299, 83] width 35 height 11
drag, startPoint x: 287, startPoint y: 84, endPoint x: 307, endPoint y: 83, distance: 20.0
click at [307, 83] on td "[PHONE_NUMBER]" at bounding box center [299, 83] width 35 height 11
click at [287, 94] on td "[PHONE_NUMBER]" at bounding box center [299, 97] width 35 height 16
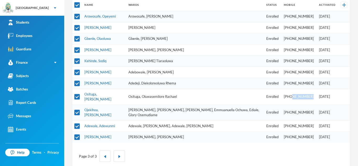
drag, startPoint x: 287, startPoint y: 94, endPoint x: 311, endPoint y: 96, distance: 24.0
click at [311, 96] on td "[PHONE_NUMBER]" at bounding box center [299, 97] width 35 height 16
drag, startPoint x: 288, startPoint y: 104, endPoint x: 309, endPoint y: 104, distance: 21.0
click at [309, 105] on td "[PHONE_NUMBER]" at bounding box center [299, 113] width 35 height 16
click at [287, 120] on td "[PHONE_NUMBER]" at bounding box center [299, 125] width 35 height 11
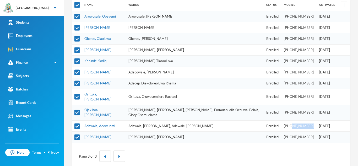
drag, startPoint x: 287, startPoint y: 117, endPoint x: 308, endPoint y: 117, distance: 21.5
click at [308, 120] on td "[PHONE_NUMBER]" at bounding box center [299, 125] width 35 height 11
drag, startPoint x: 287, startPoint y: 129, endPoint x: 309, endPoint y: 127, distance: 21.9
click at [309, 132] on td "[PHONE_NUMBER]" at bounding box center [299, 137] width 35 height 11
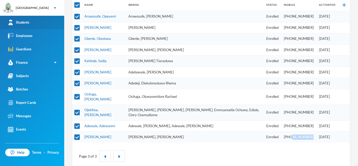
click at [40, 23] on link "Students" at bounding box center [32, 22] width 64 height 13
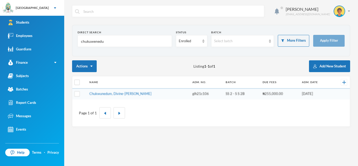
click at [104, 41] on input "chukuwenedu" at bounding box center [125, 41] width 89 height 12
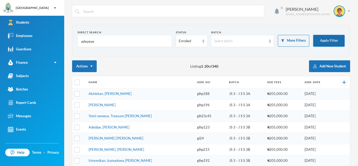
type input "adeyeye"
click at [323, 38] on button "Apply Filter" at bounding box center [329, 41] width 31 height 12
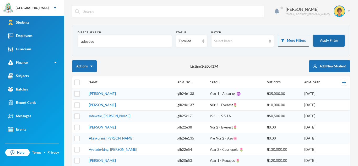
click at [328, 36] on button "Apply Filter" at bounding box center [329, 41] width 31 height 12
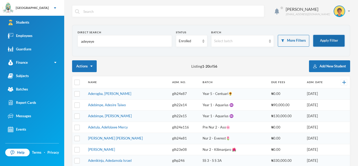
click at [328, 36] on button "Apply Filter" at bounding box center [329, 41] width 31 height 12
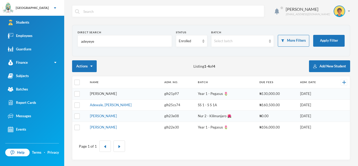
click at [117, 93] on link "[PERSON_NAME]" at bounding box center [103, 94] width 27 height 4
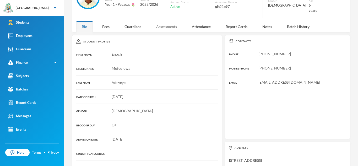
scroll to position [44, 0]
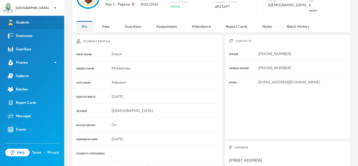
click at [15, 25] on link "Students" at bounding box center [32, 22] width 64 height 13
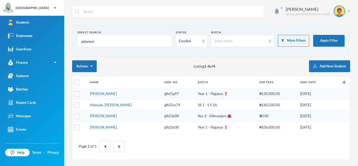
click at [112, 40] on input "adeyeye" at bounding box center [125, 41] width 89 height 12
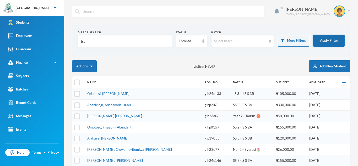
click at [319, 42] on button "Apply Filter" at bounding box center [329, 41] width 31 height 12
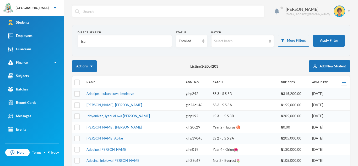
click at [89, 42] on input "isa" at bounding box center [125, 41] width 89 height 12
click at [87, 42] on input "isa" at bounding box center [125, 41] width 89 height 12
type input "i"
type input "isah"
